Goal: Task Accomplishment & Management: Manage account settings

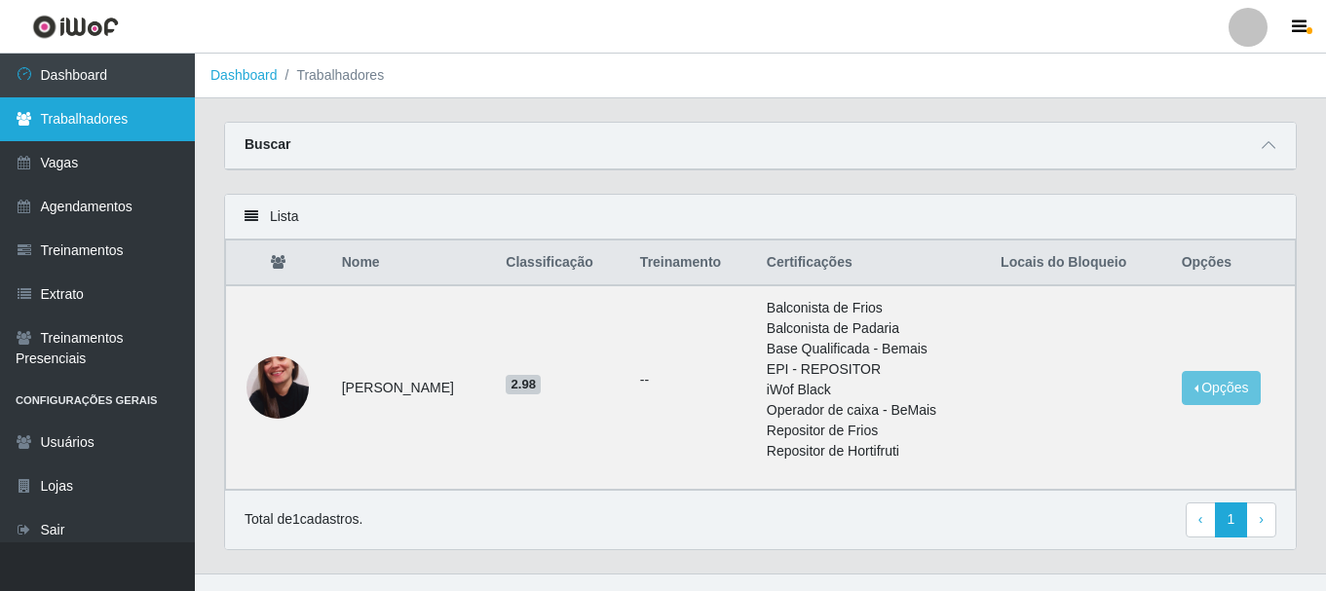
click at [93, 110] on link "Trabalhadores" at bounding box center [97, 119] width 195 height 44
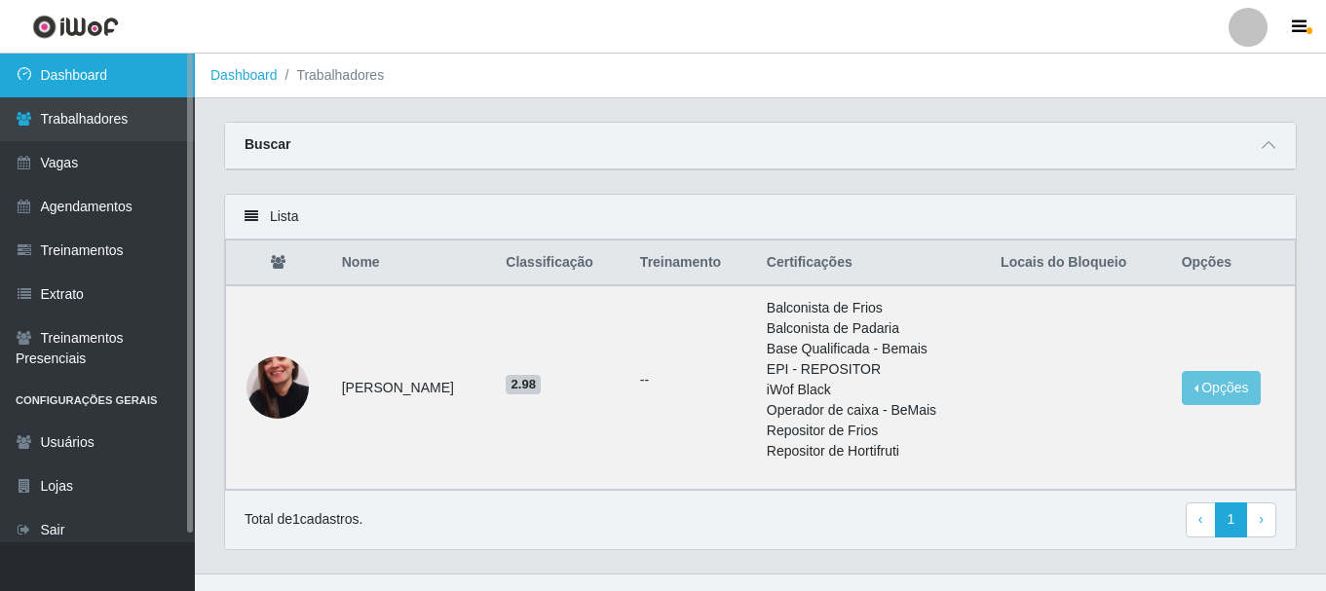
click at [68, 83] on link "Dashboard" at bounding box center [97, 76] width 195 height 44
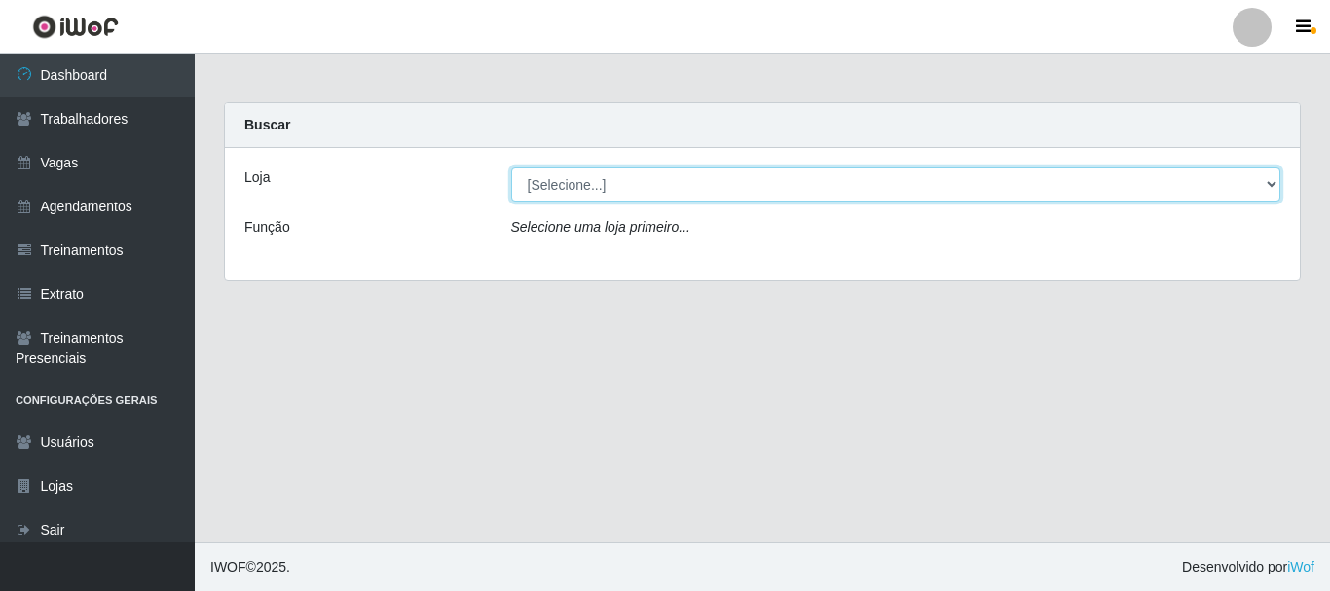
click at [1271, 182] on select "[Selecione...] SuperFácil Atacado - [PERSON_NAME]" at bounding box center [896, 185] width 770 height 34
select select "399"
click at [511, 168] on select "[Selecione...] SuperFácil Atacado - [PERSON_NAME]" at bounding box center [896, 185] width 770 height 34
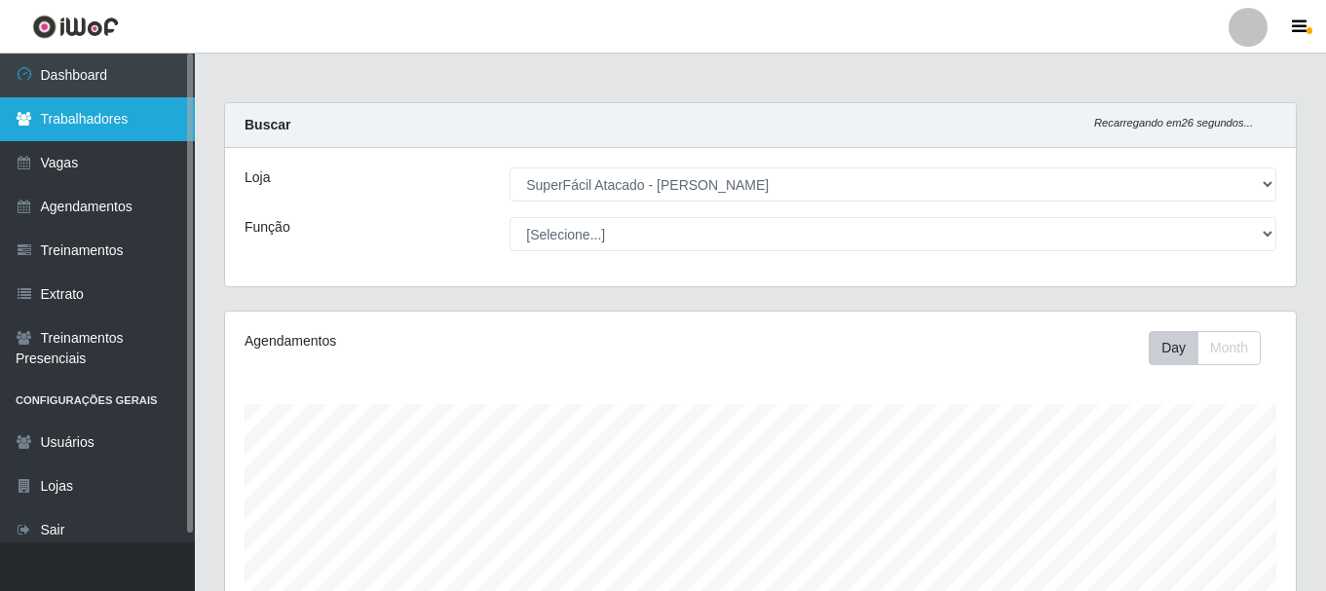
click at [117, 112] on link "Trabalhadores" at bounding box center [97, 119] width 195 height 44
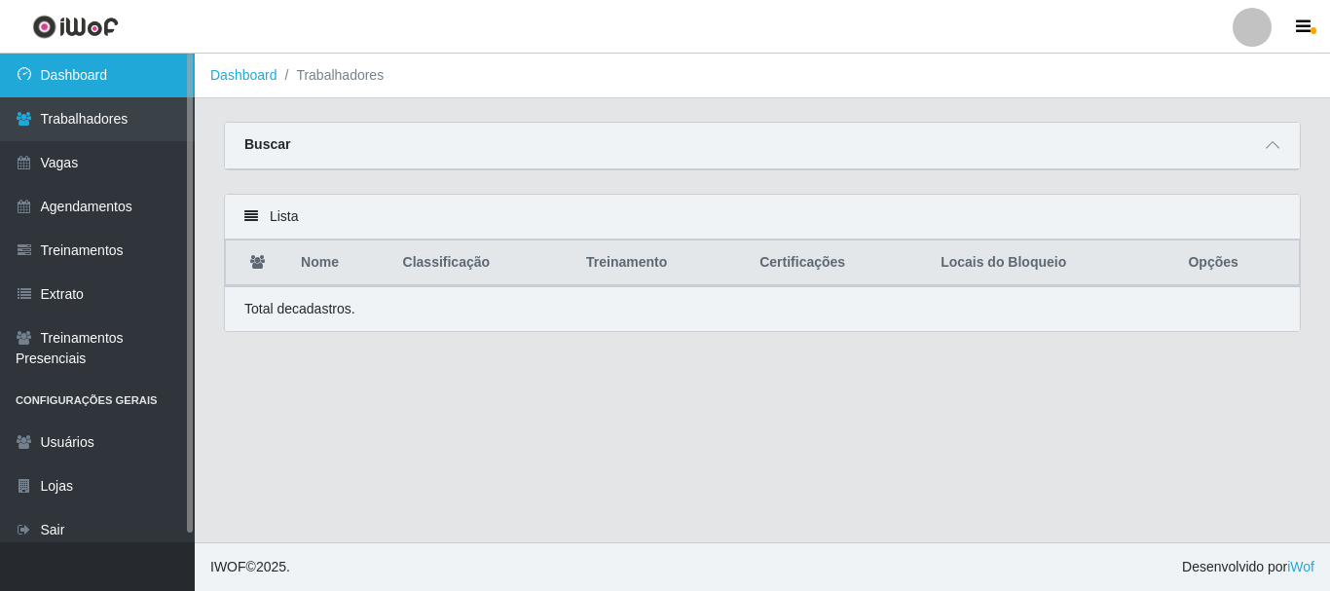
click at [103, 79] on link "Dashboard" at bounding box center [97, 76] width 195 height 44
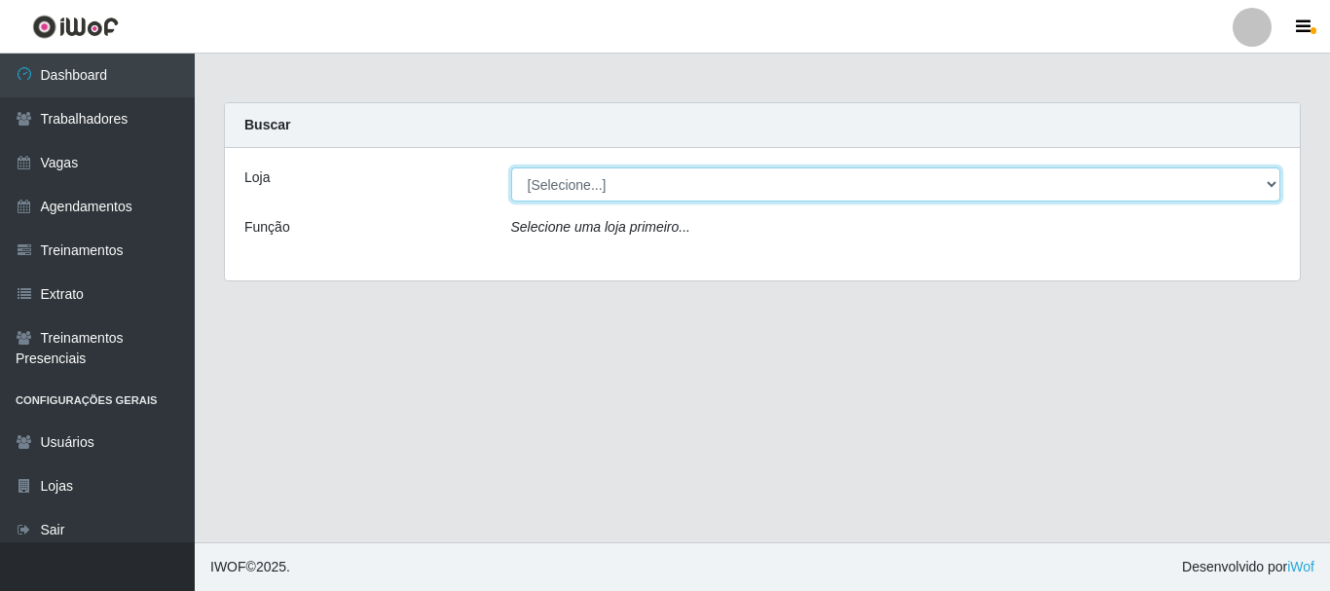
click at [1267, 186] on select "[Selecione...] SuperFácil Atacado - [PERSON_NAME]" at bounding box center [896, 185] width 770 height 34
select select "399"
click at [511, 168] on select "[Selecione...] SuperFácil Atacado - [PERSON_NAME]" at bounding box center [896, 185] width 770 height 34
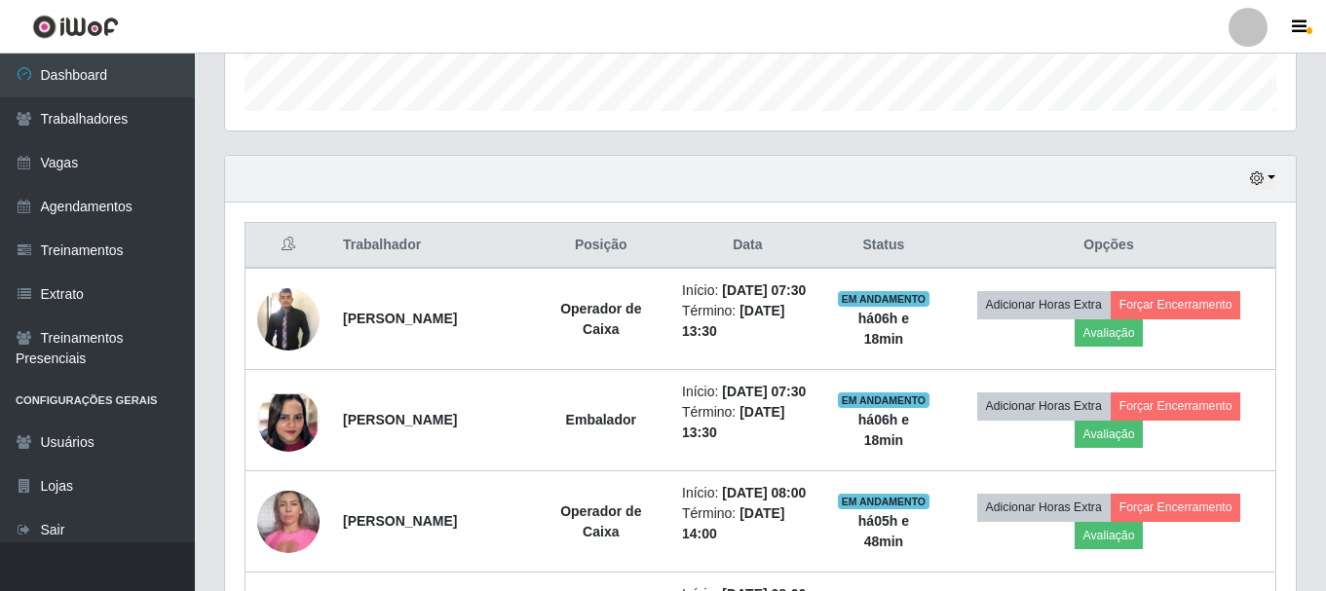
scroll to position [584, 0]
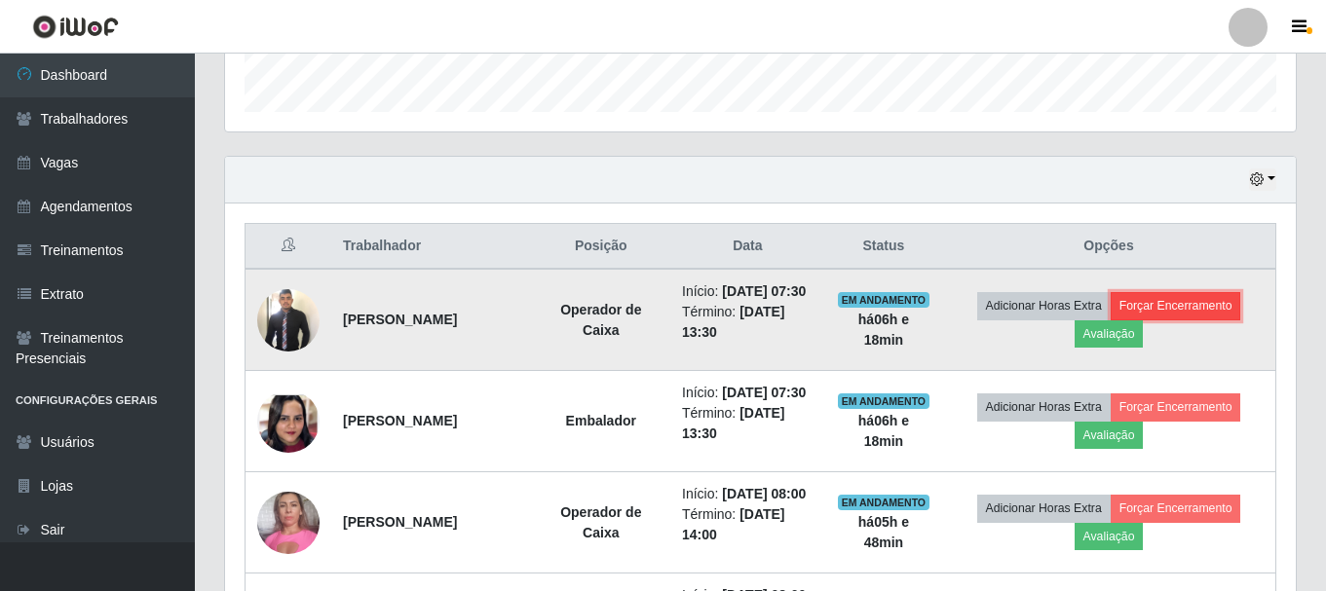
click at [1173, 318] on button "Forçar Encerramento" at bounding box center [1175, 305] width 131 height 27
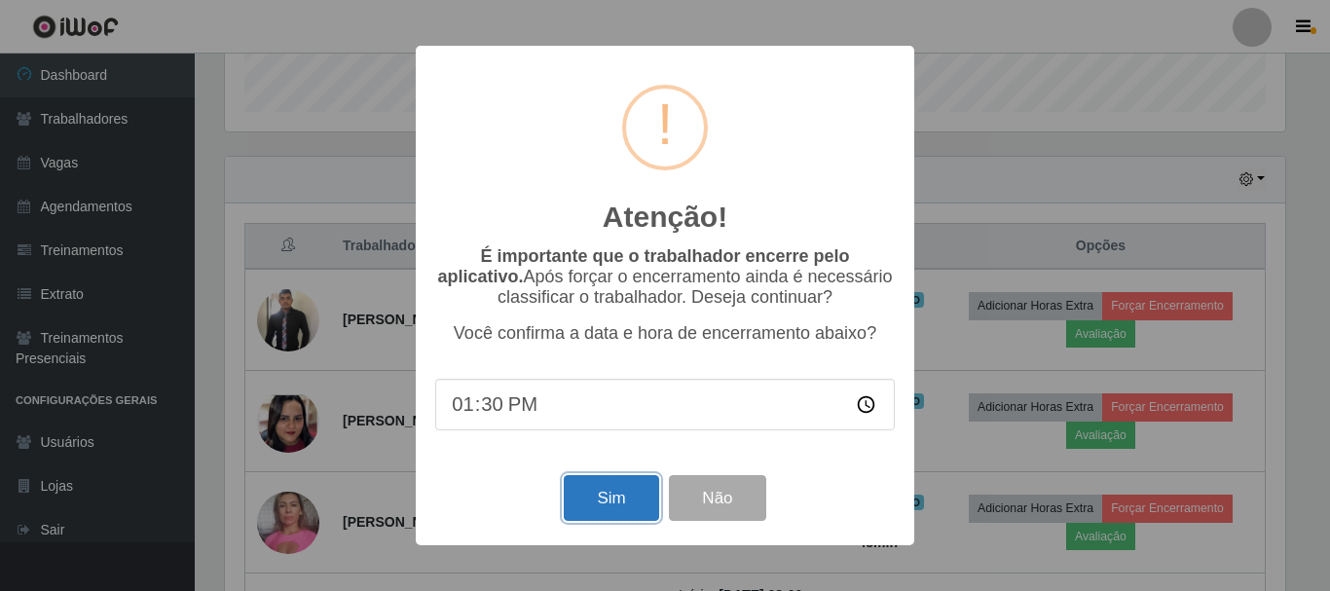
click at [621, 499] on button "Sim" at bounding box center [611, 498] width 94 height 46
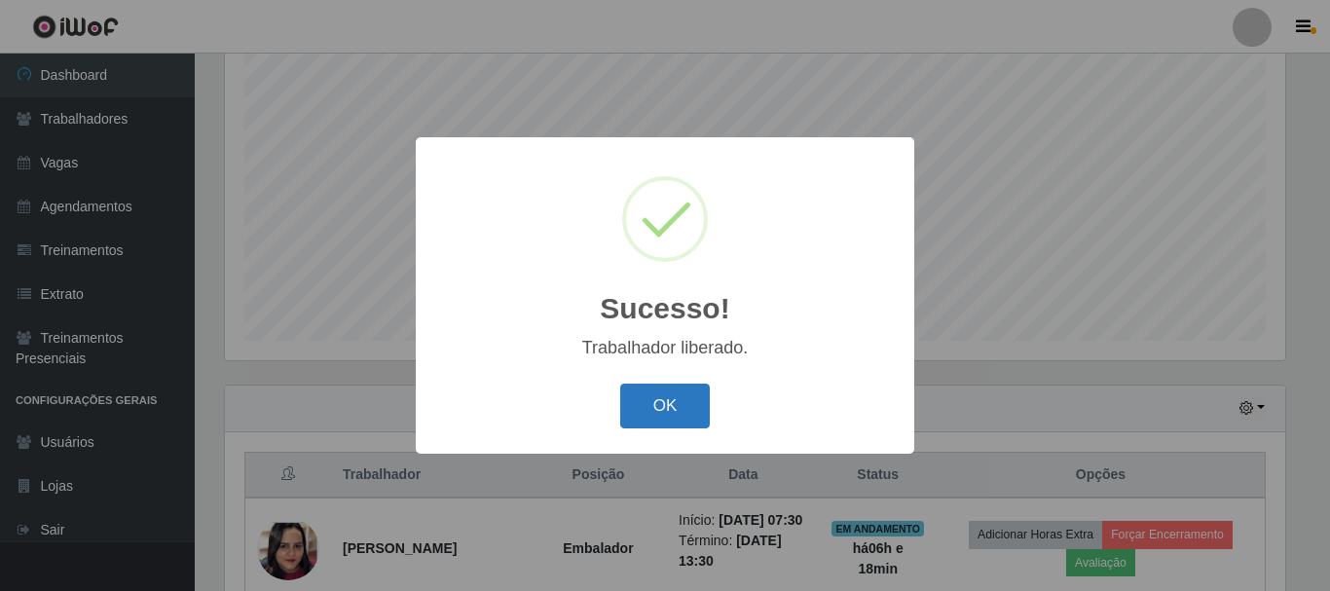
click at [656, 411] on button "OK" at bounding box center [665, 407] width 91 height 46
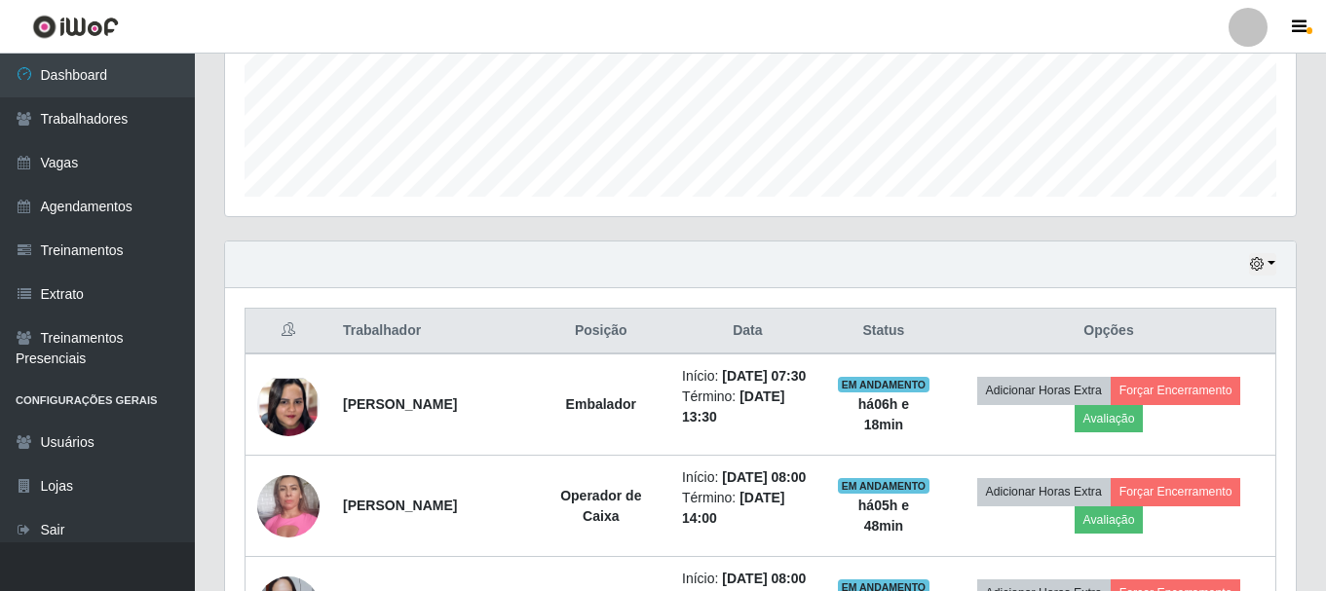
scroll to position [550, 0]
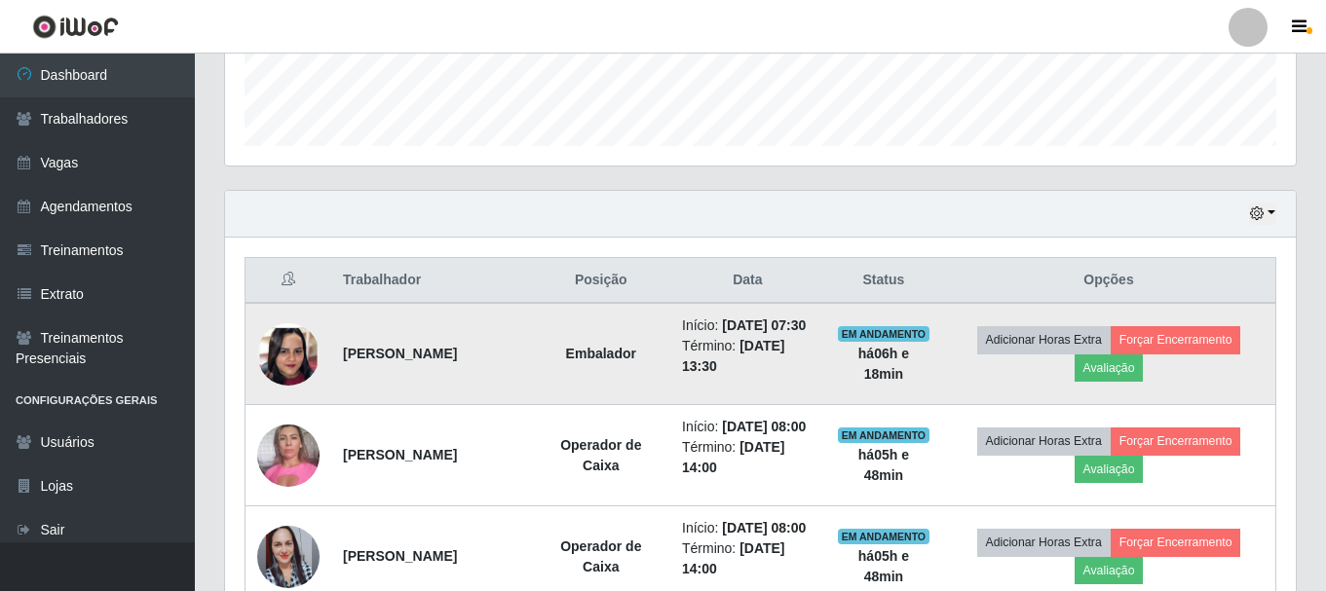
click at [295, 363] on img at bounding box center [288, 353] width 62 height 135
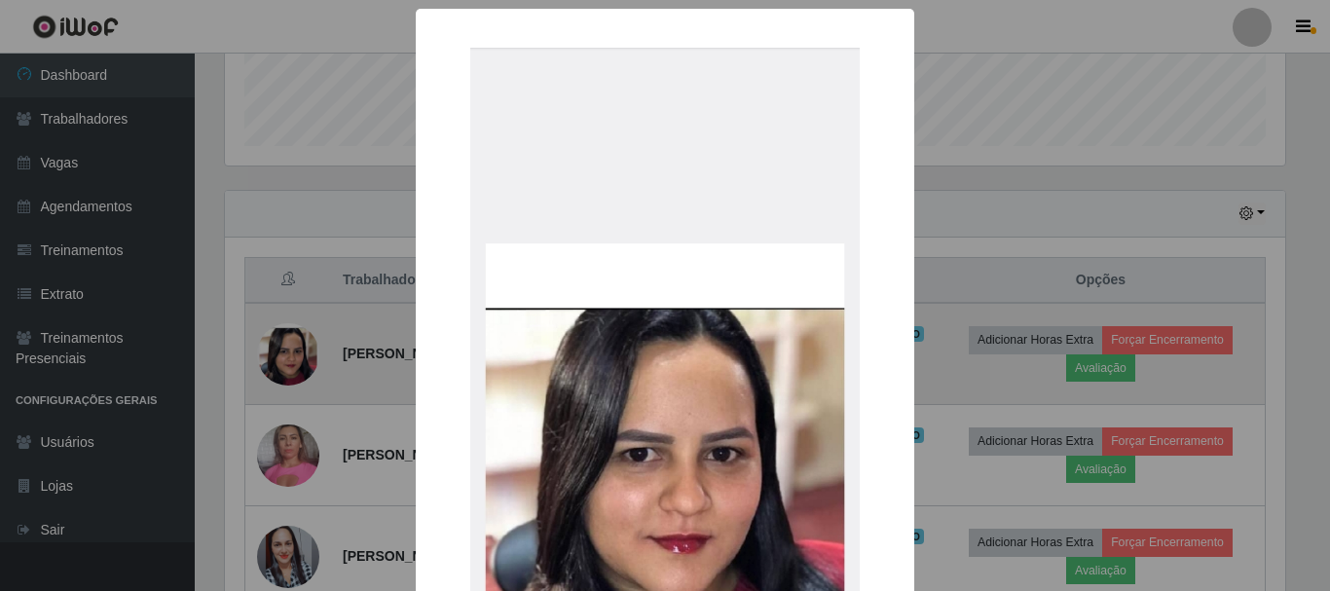
click at [295, 363] on div "× OK Cancel" at bounding box center [665, 295] width 1330 height 591
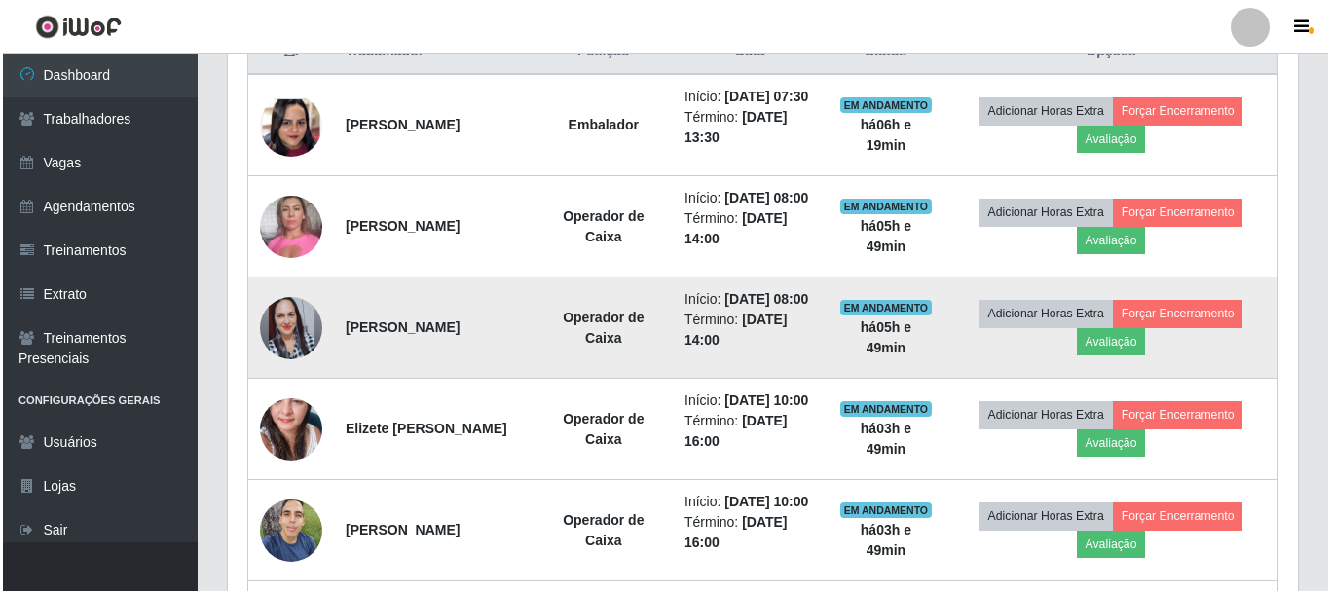
scroll to position [745, 0]
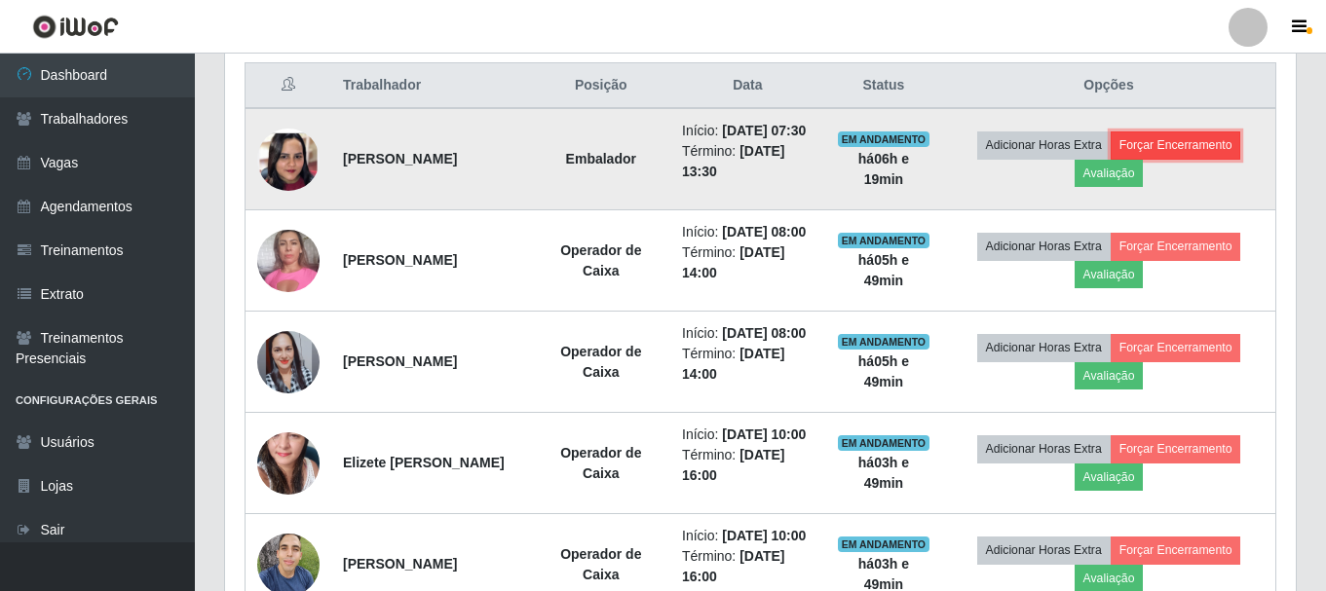
click at [1178, 155] on button "Forçar Encerramento" at bounding box center [1175, 144] width 131 height 27
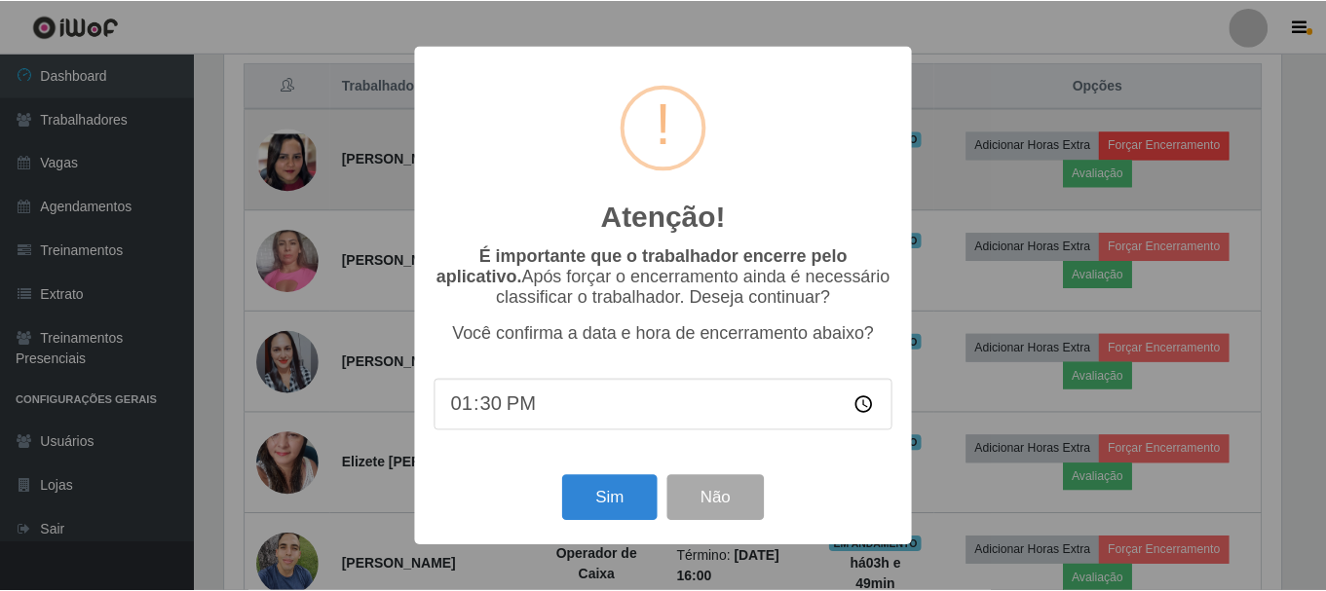
scroll to position [404, 1061]
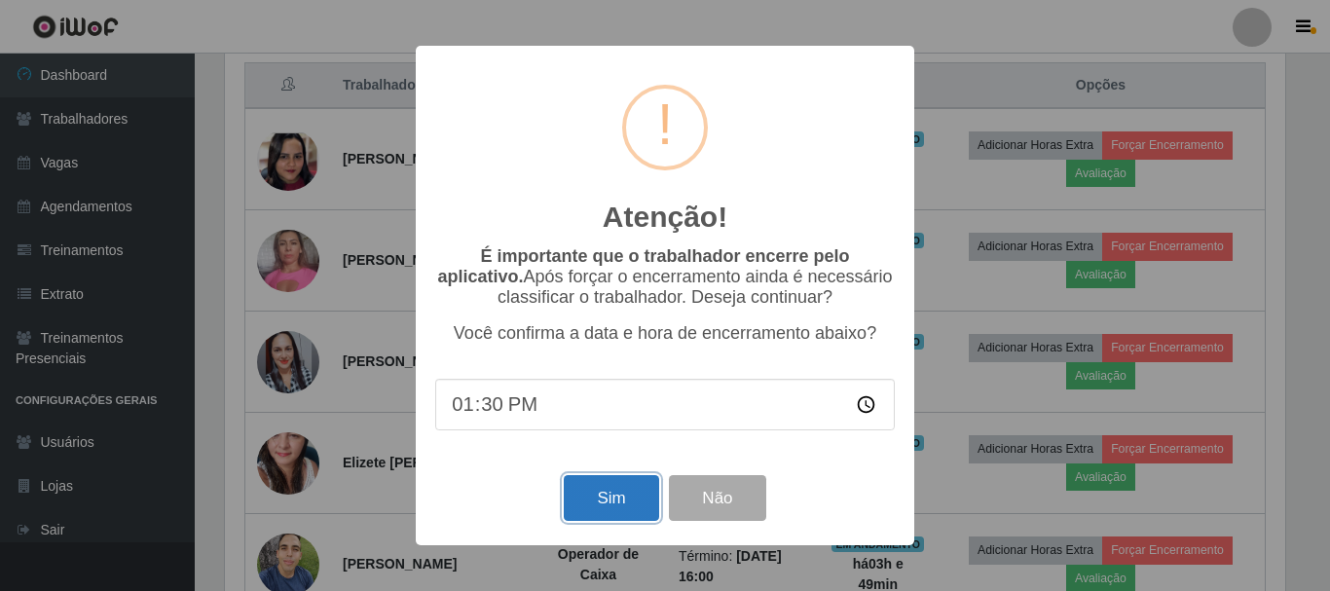
click at [587, 513] on button "Sim" at bounding box center [611, 498] width 94 height 46
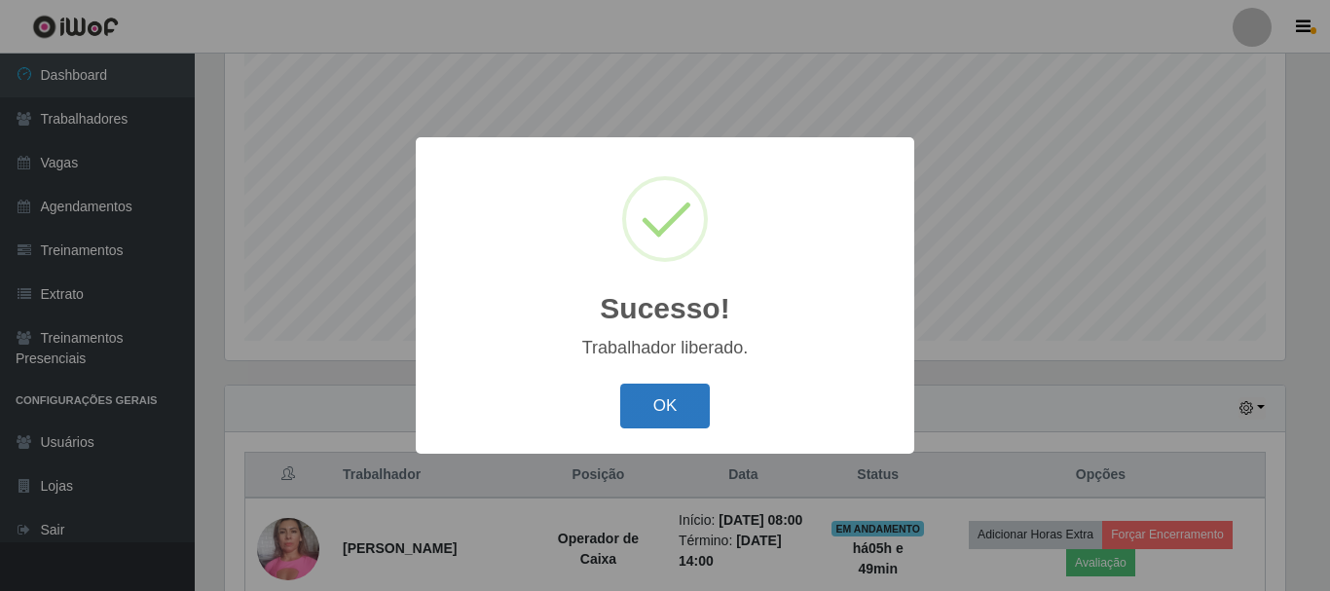
click at [650, 414] on button "OK" at bounding box center [665, 407] width 91 height 46
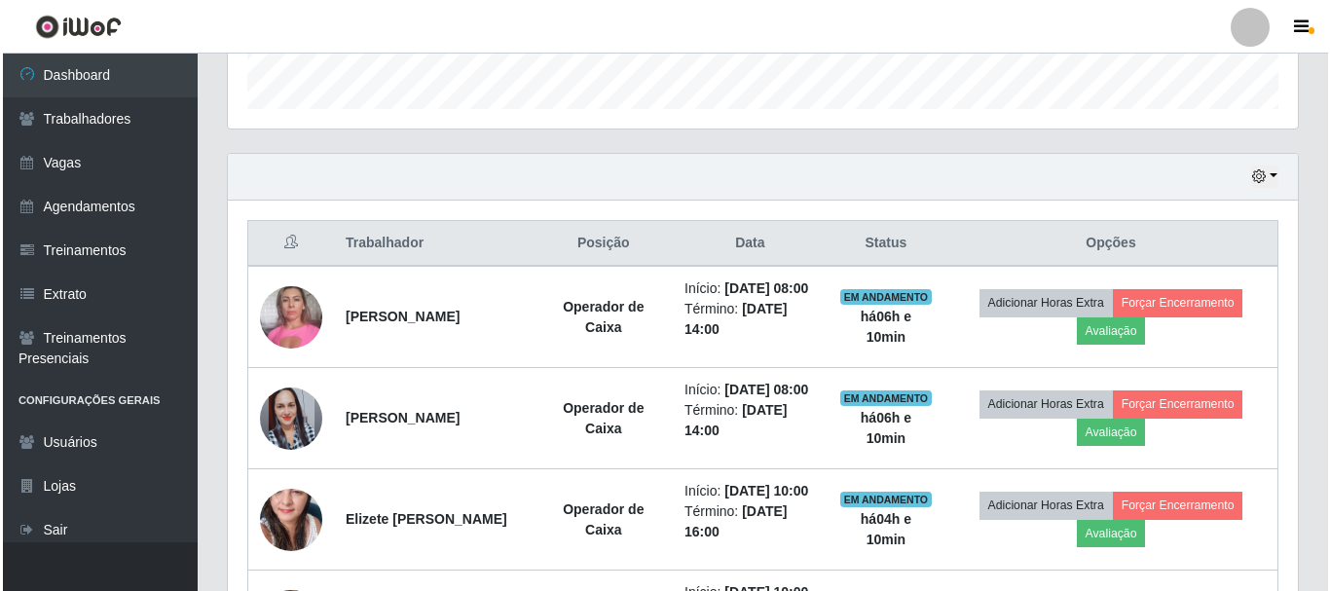
scroll to position [648, 0]
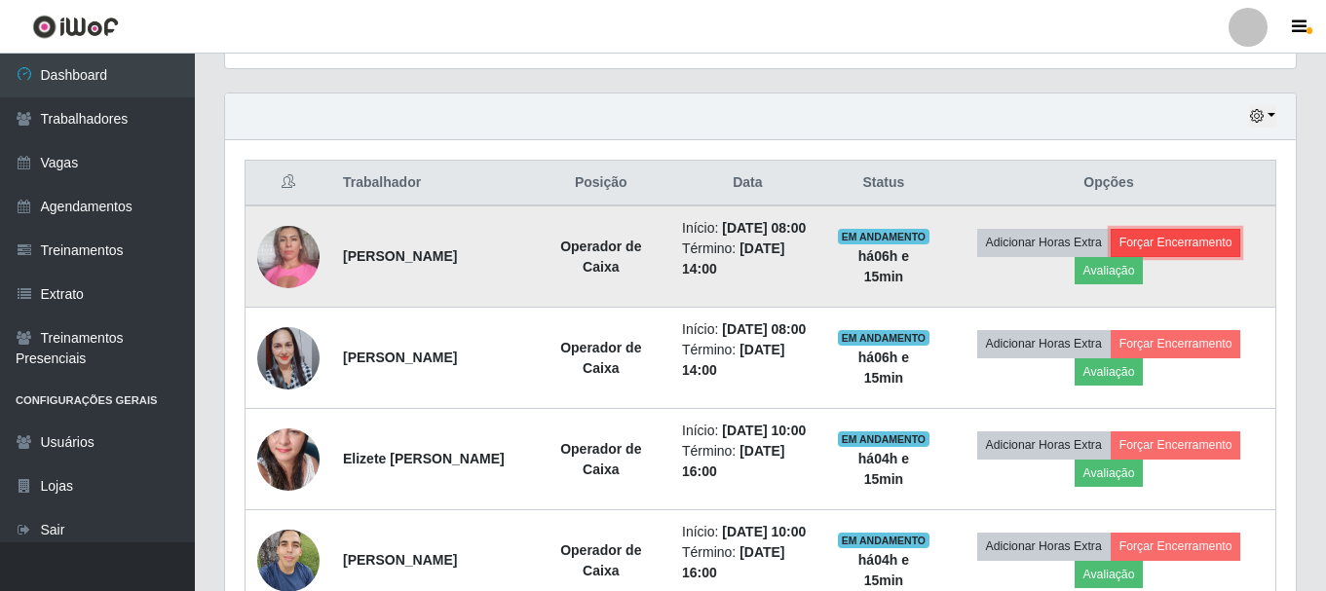
click at [1190, 256] on button "Forçar Encerramento" at bounding box center [1175, 242] width 131 height 27
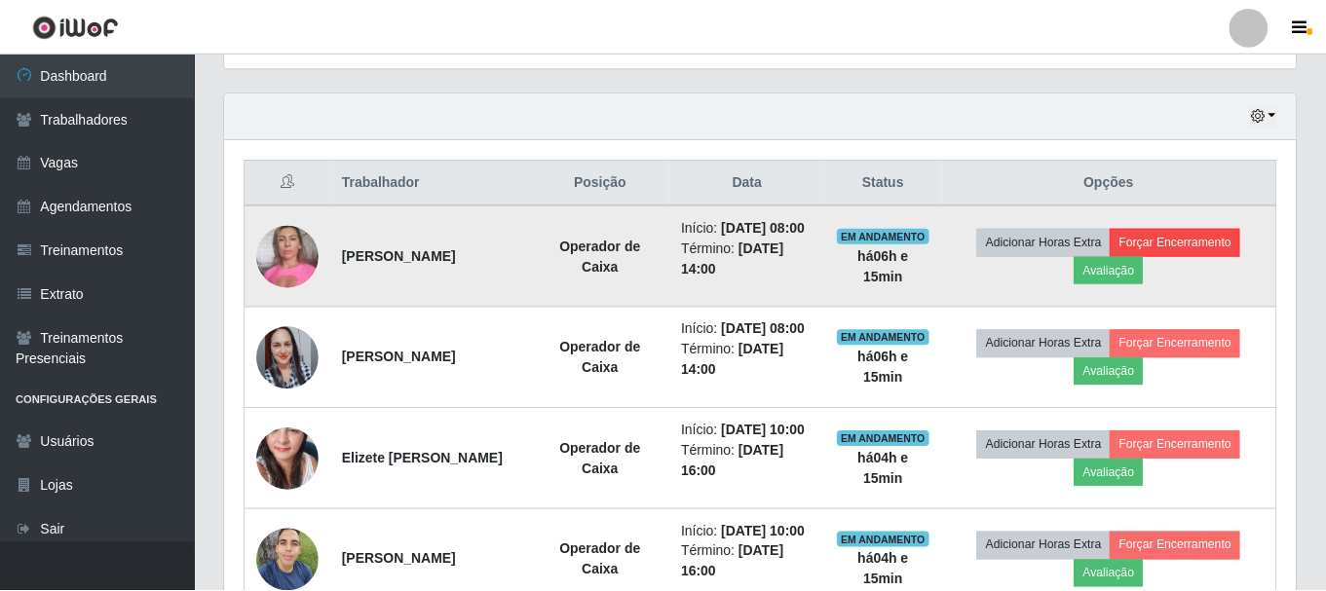
scroll to position [404, 1061]
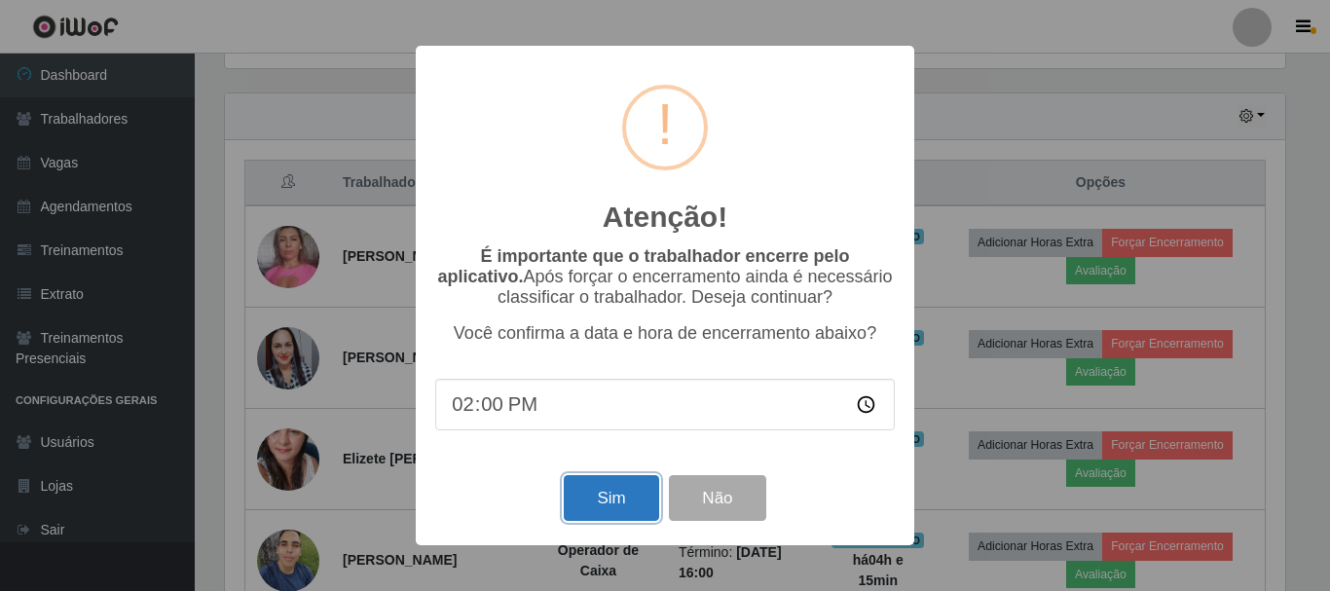
click at [584, 506] on button "Sim" at bounding box center [611, 498] width 94 height 46
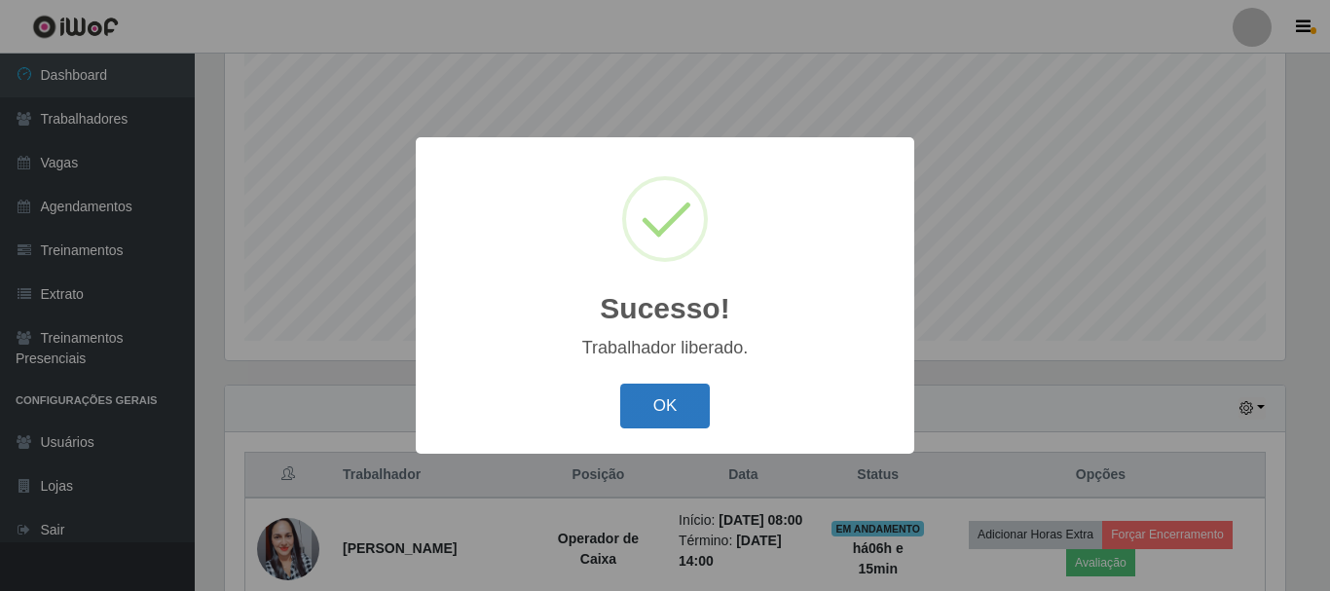
click at [673, 405] on button "OK" at bounding box center [665, 407] width 91 height 46
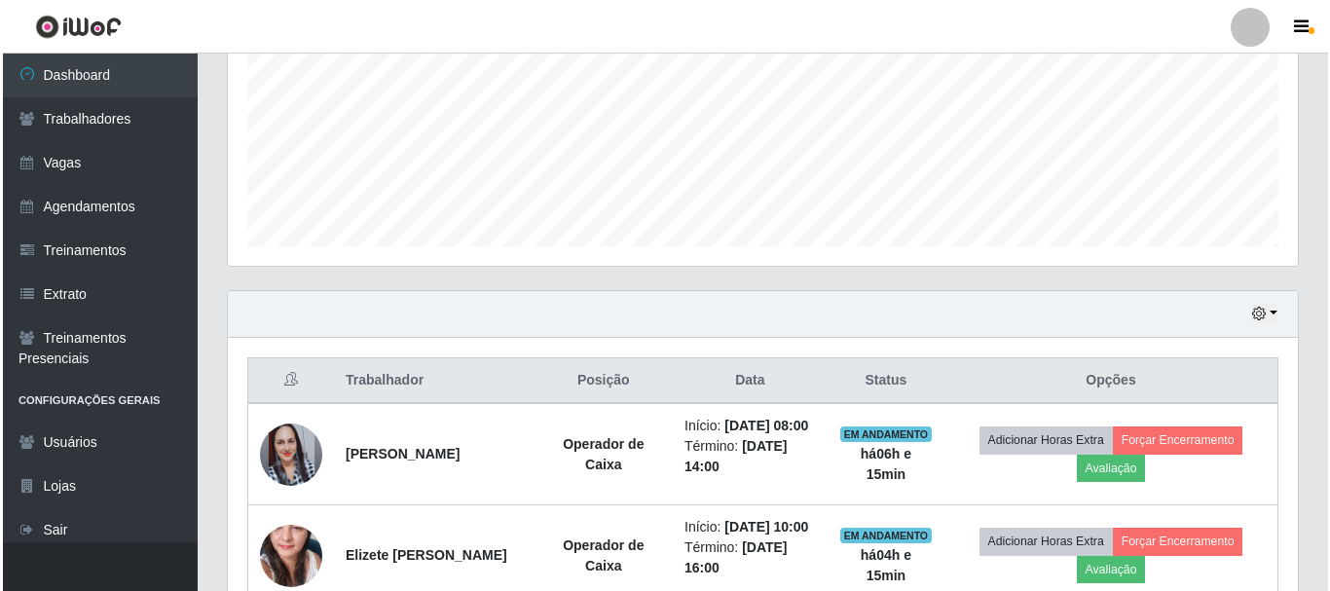
scroll to position [648, 0]
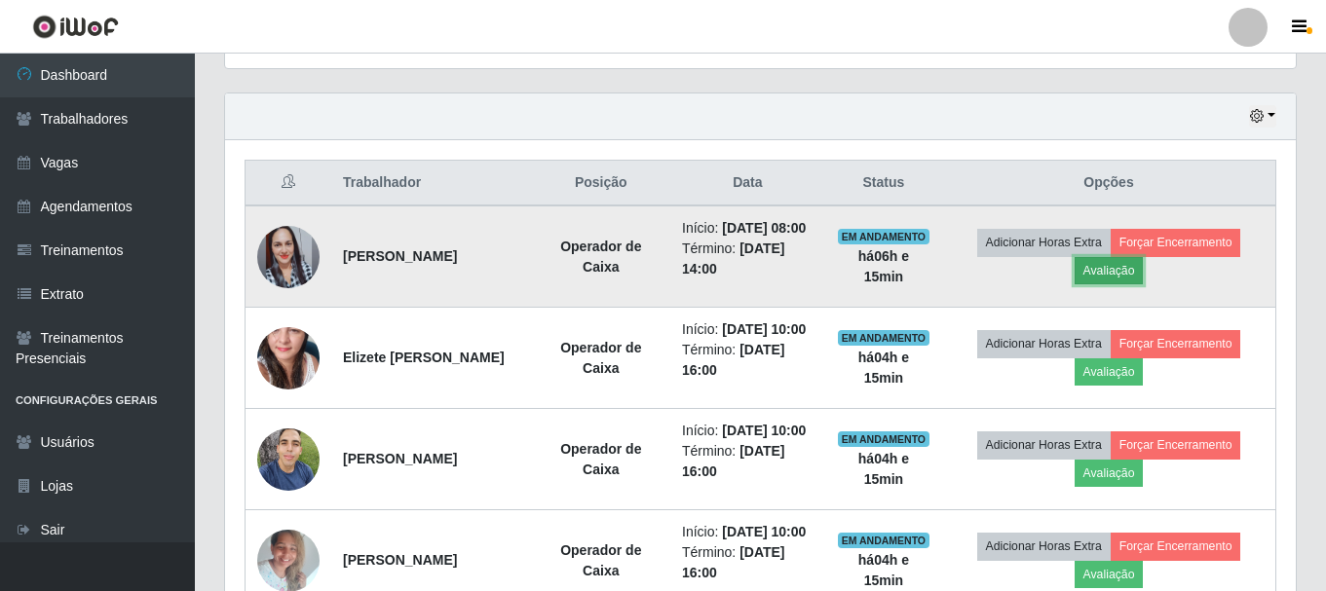
click at [1140, 284] on button "Avaliação" at bounding box center [1108, 270] width 69 height 27
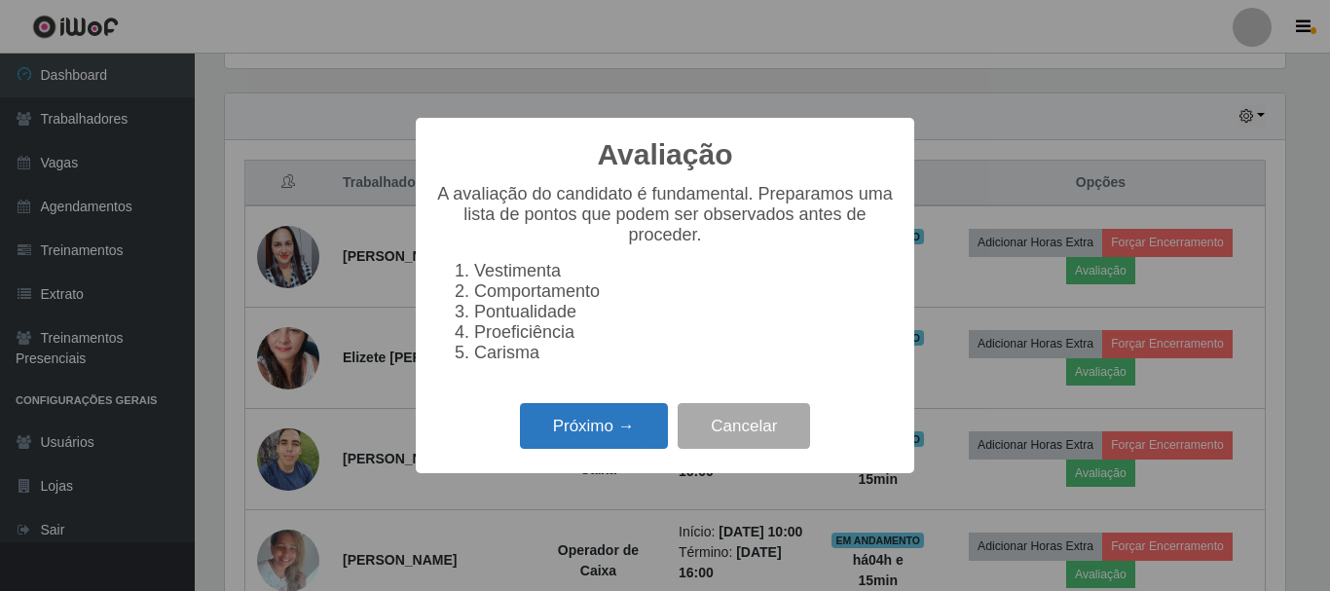
click at [601, 442] on button "Próximo →" at bounding box center [594, 426] width 148 height 46
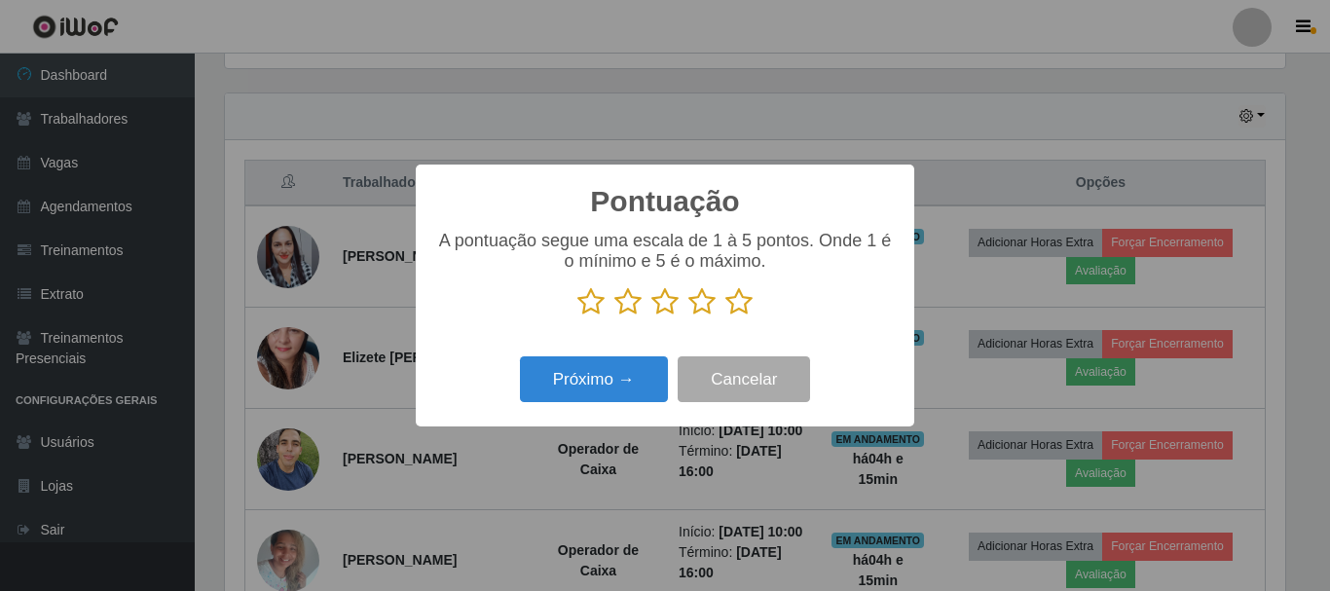
click at [733, 310] on icon at bounding box center [739, 301] width 27 height 29
click at [726, 317] on input "radio" at bounding box center [726, 317] width 0 height 0
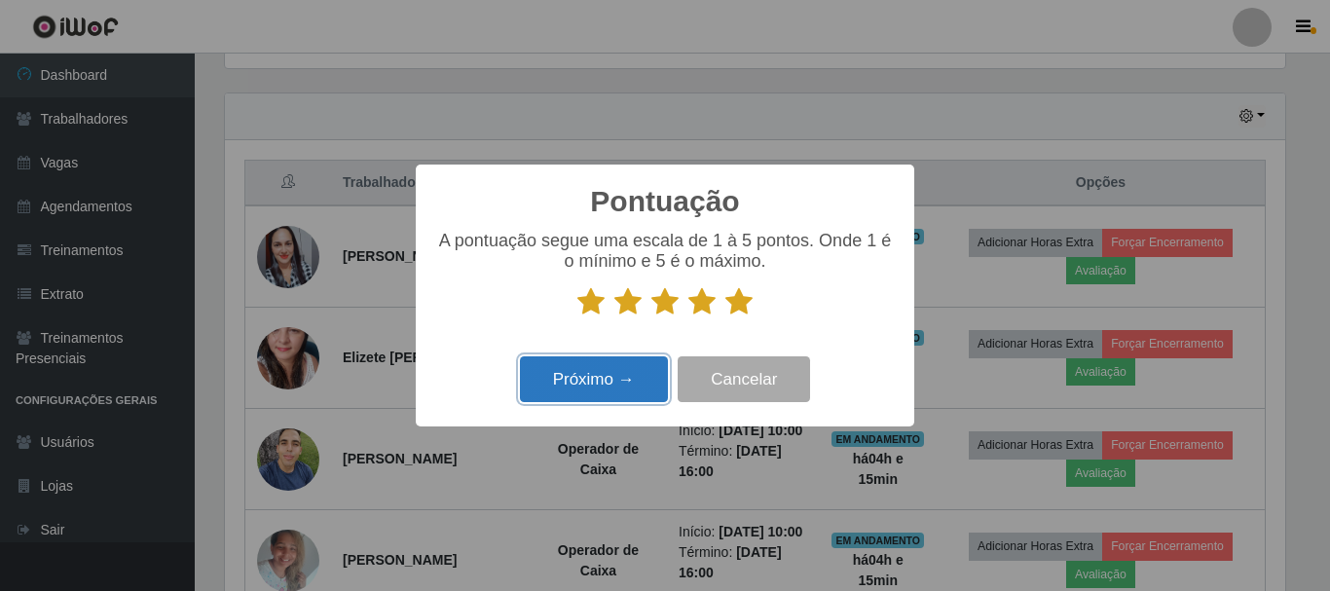
click at [643, 367] on button "Próximo →" at bounding box center [594, 379] width 148 height 46
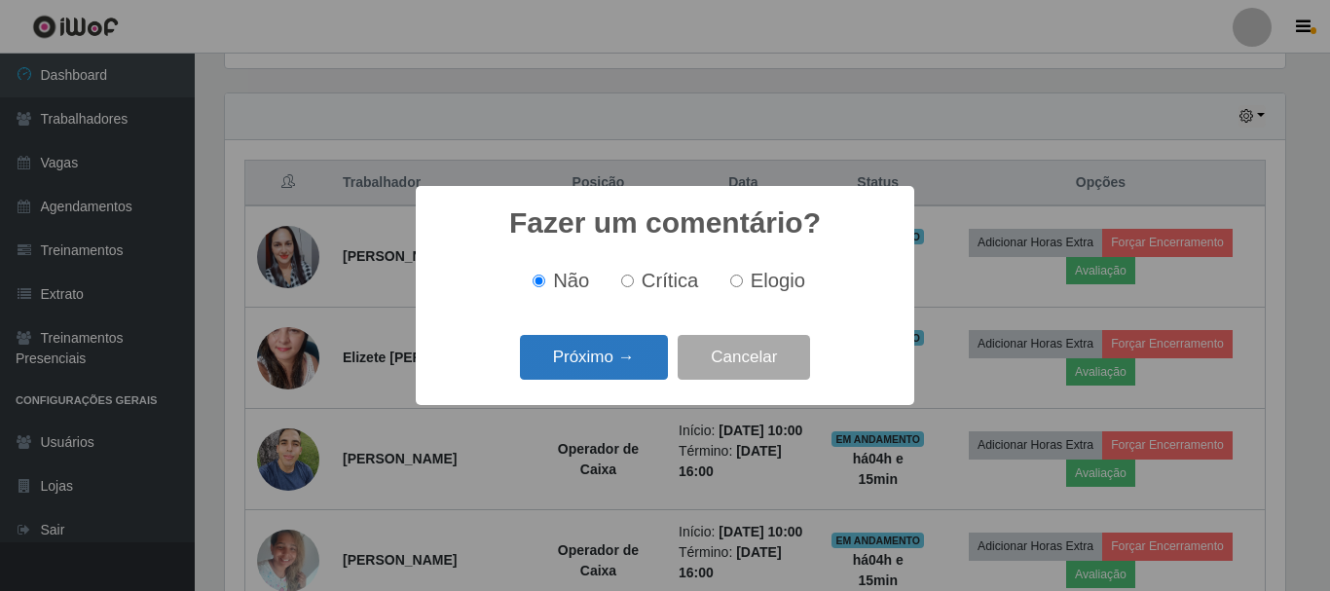
click at [641, 348] on button "Próximo →" at bounding box center [594, 358] width 148 height 46
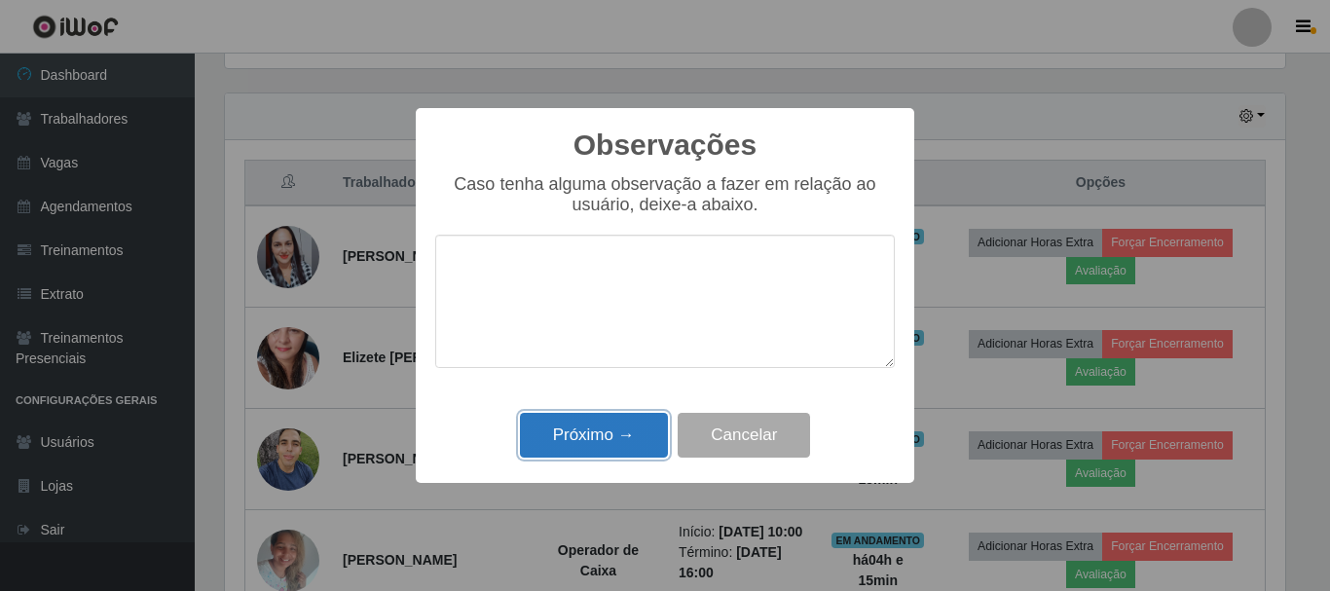
click at [598, 433] on button "Próximo →" at bounding box center [594, 436] width 148 height 46
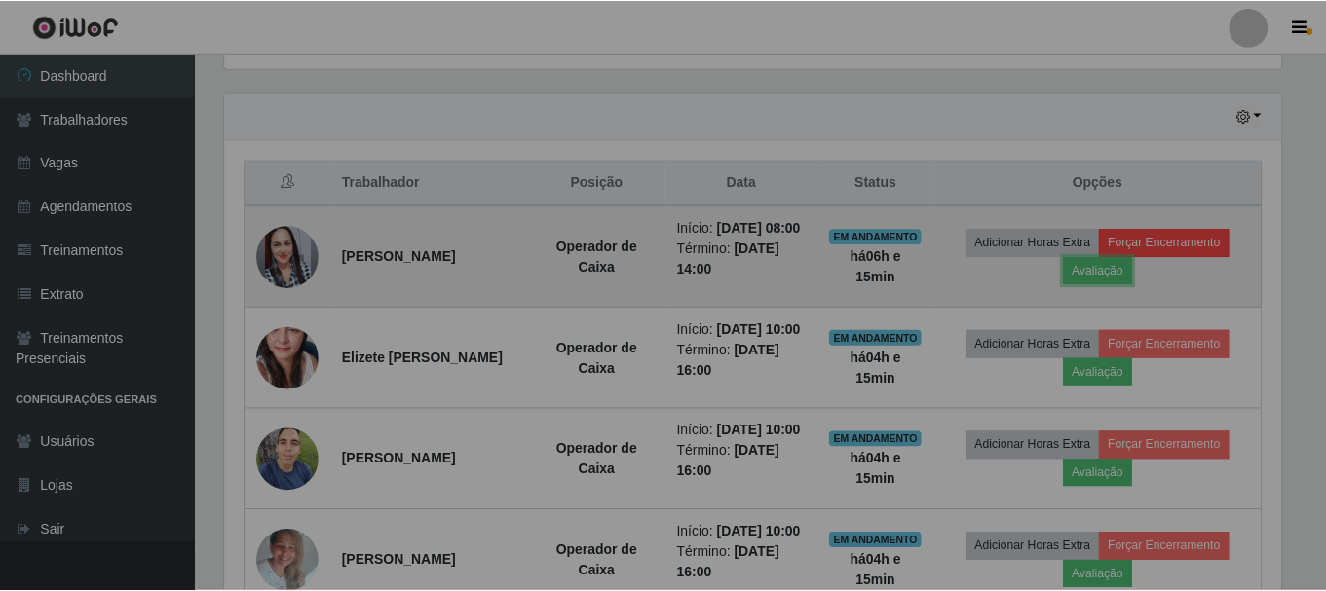
scroll to position [404, 1070]
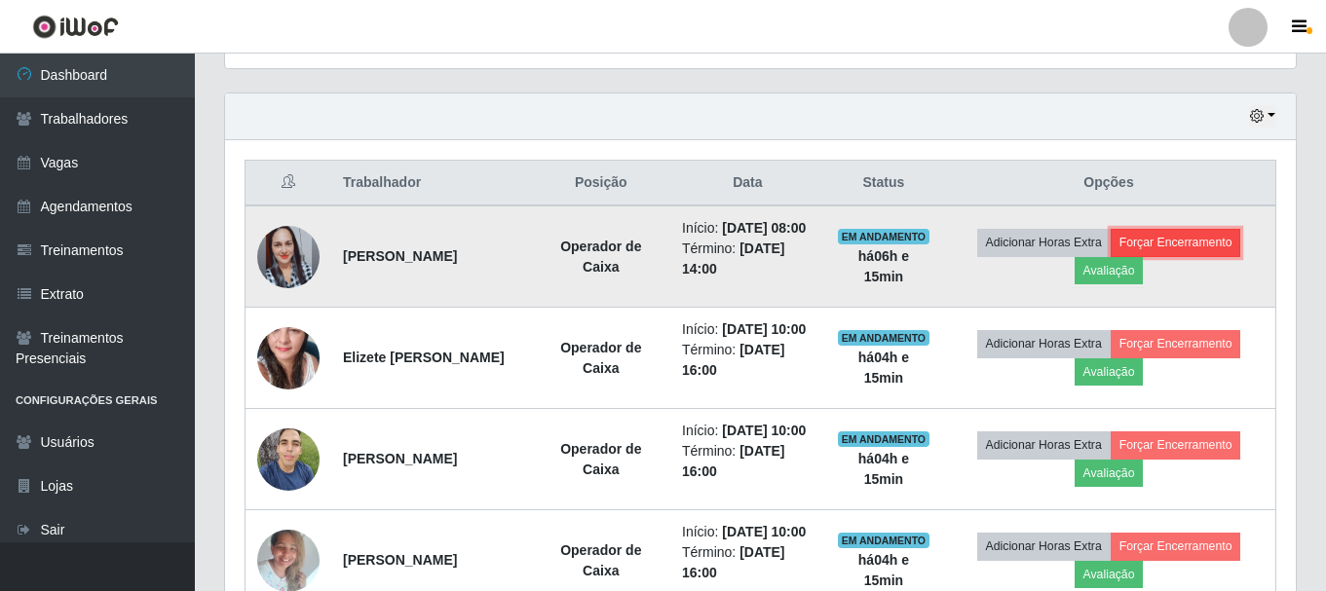
click at [1204, 246] on button "Forçar Encerramento" at bounding box center [1175, 242] width 131 height 27
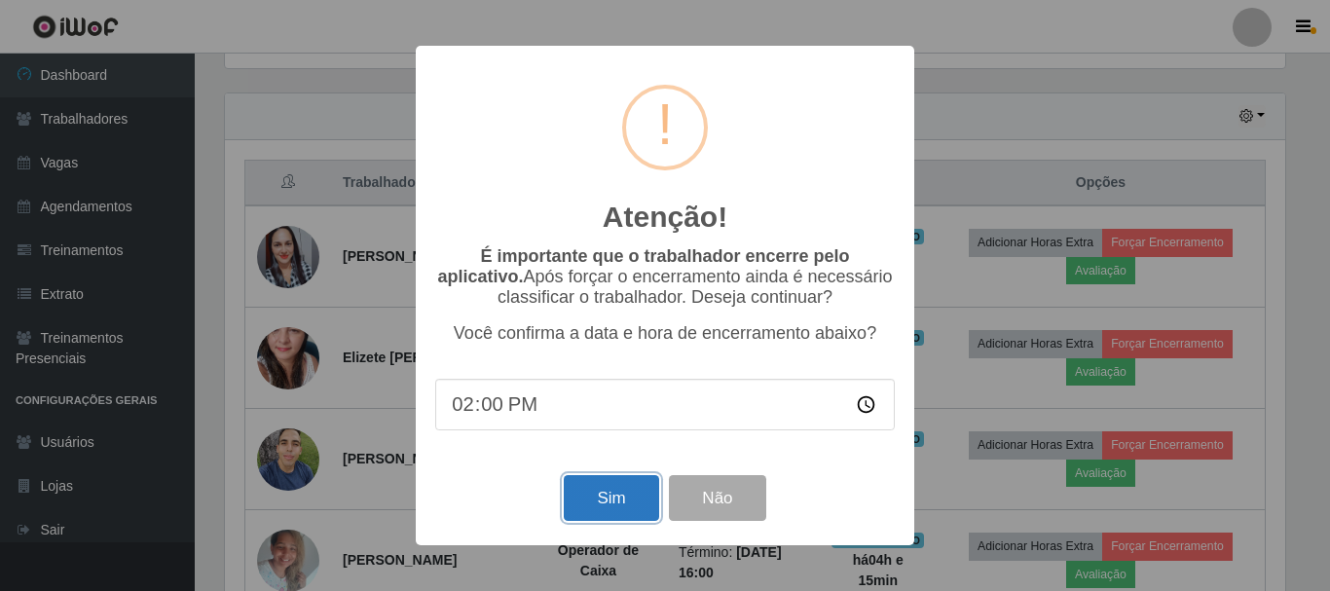
click at [633, 513] on button "Sim" at bounding box center [611, 498] width 94 height 46
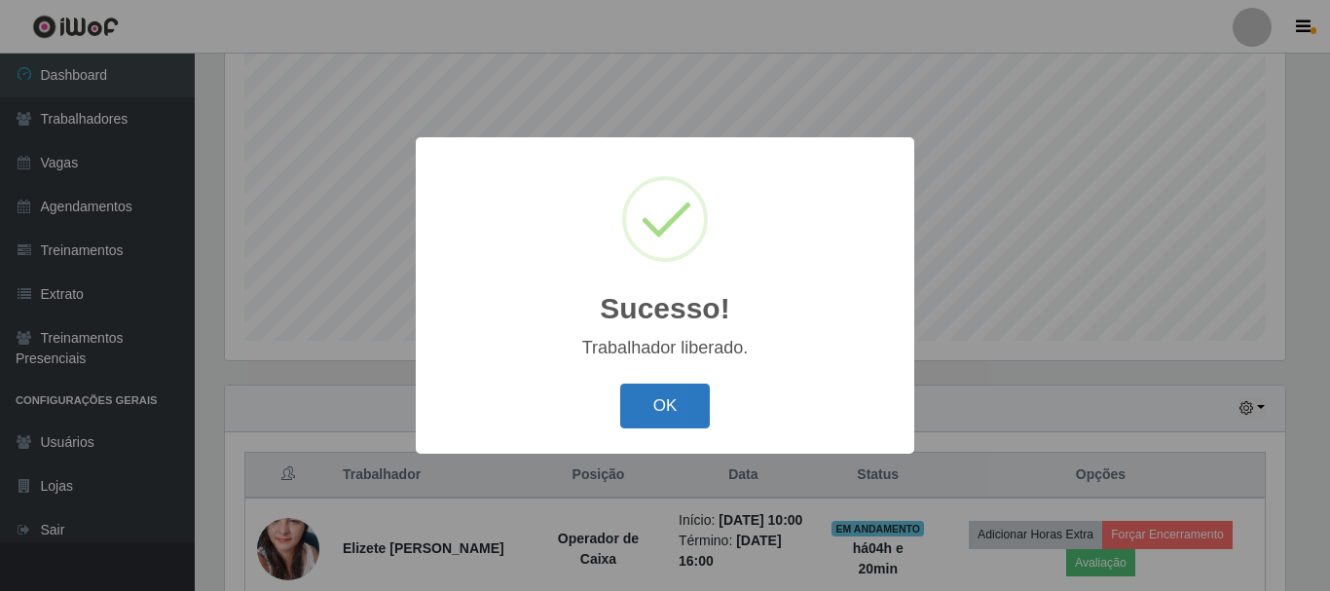
click at [686, 409] on button "OK" at bounding box center [665, 407] width 91 height 46
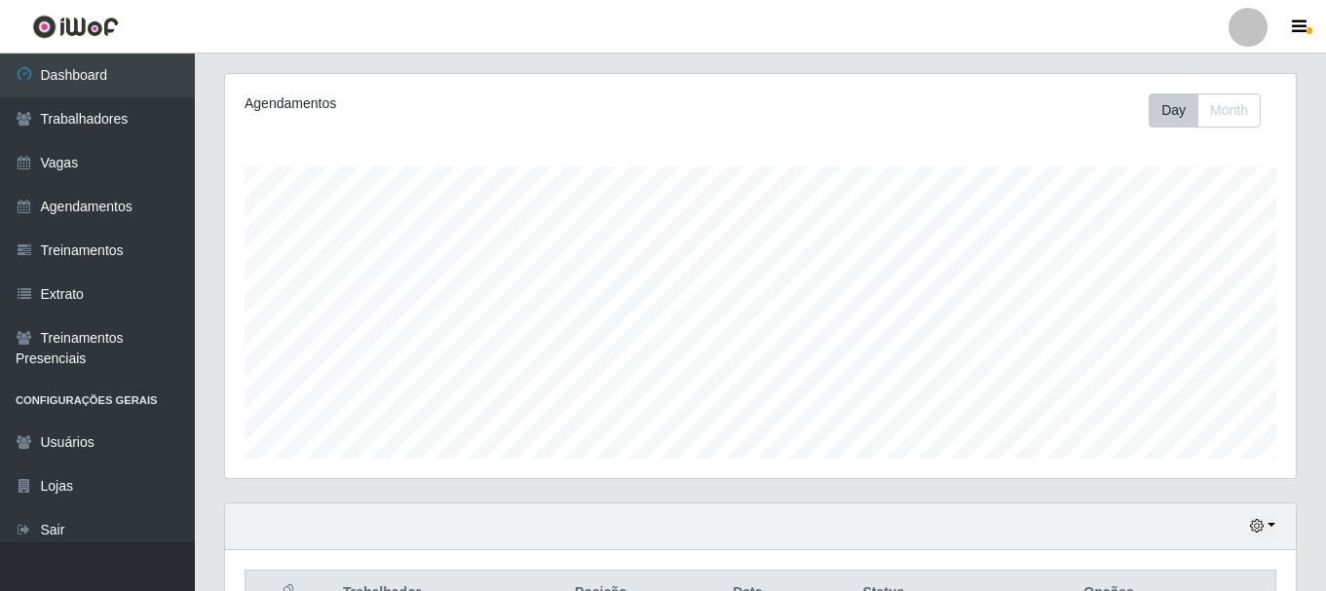
scroll to position [161, 0]
